Goal: Information Seeking & Learning: Find specific page/section

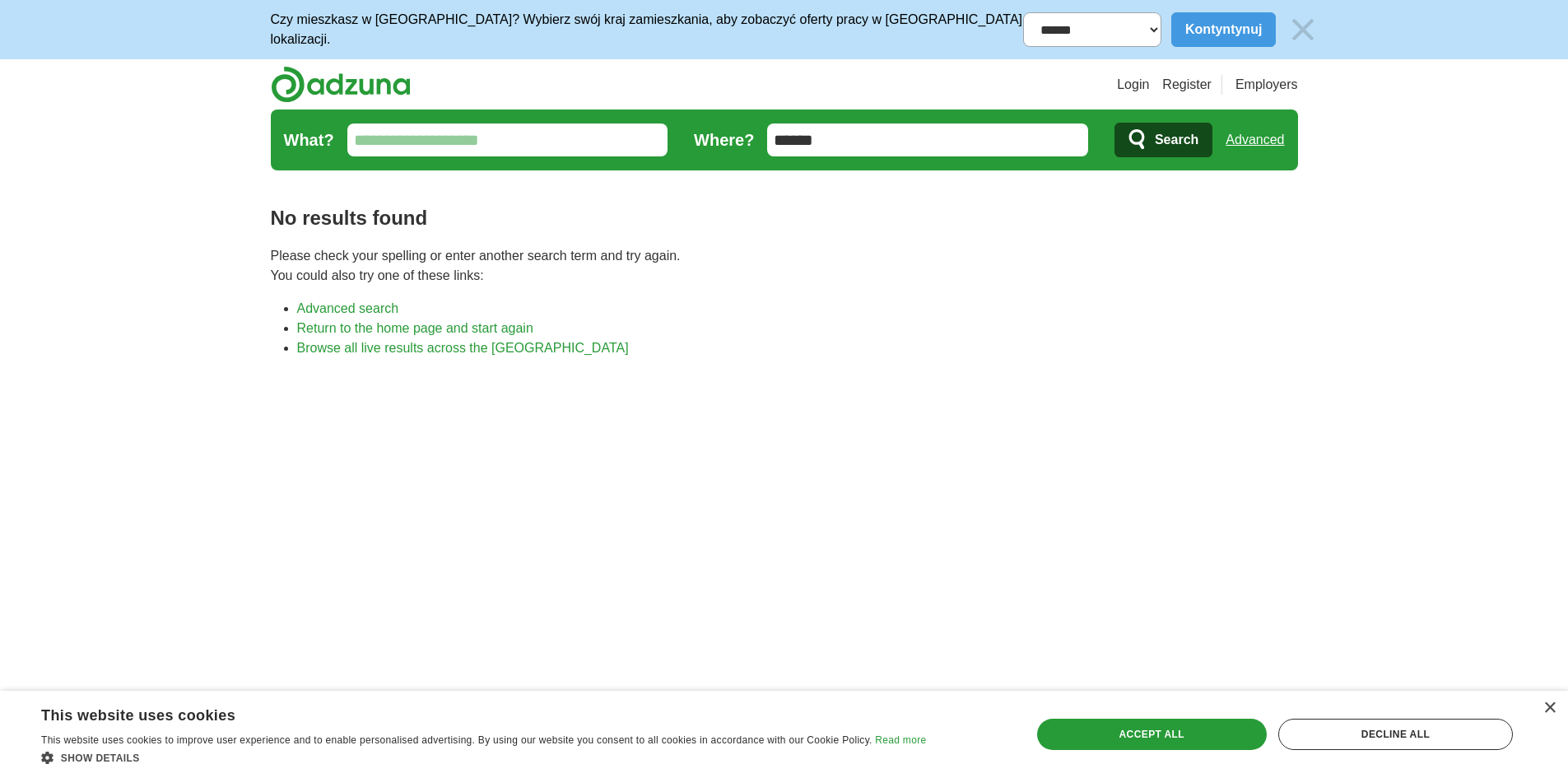
click at [1286, 23] on img at bounding box center [1303, 30] width 34 height 34
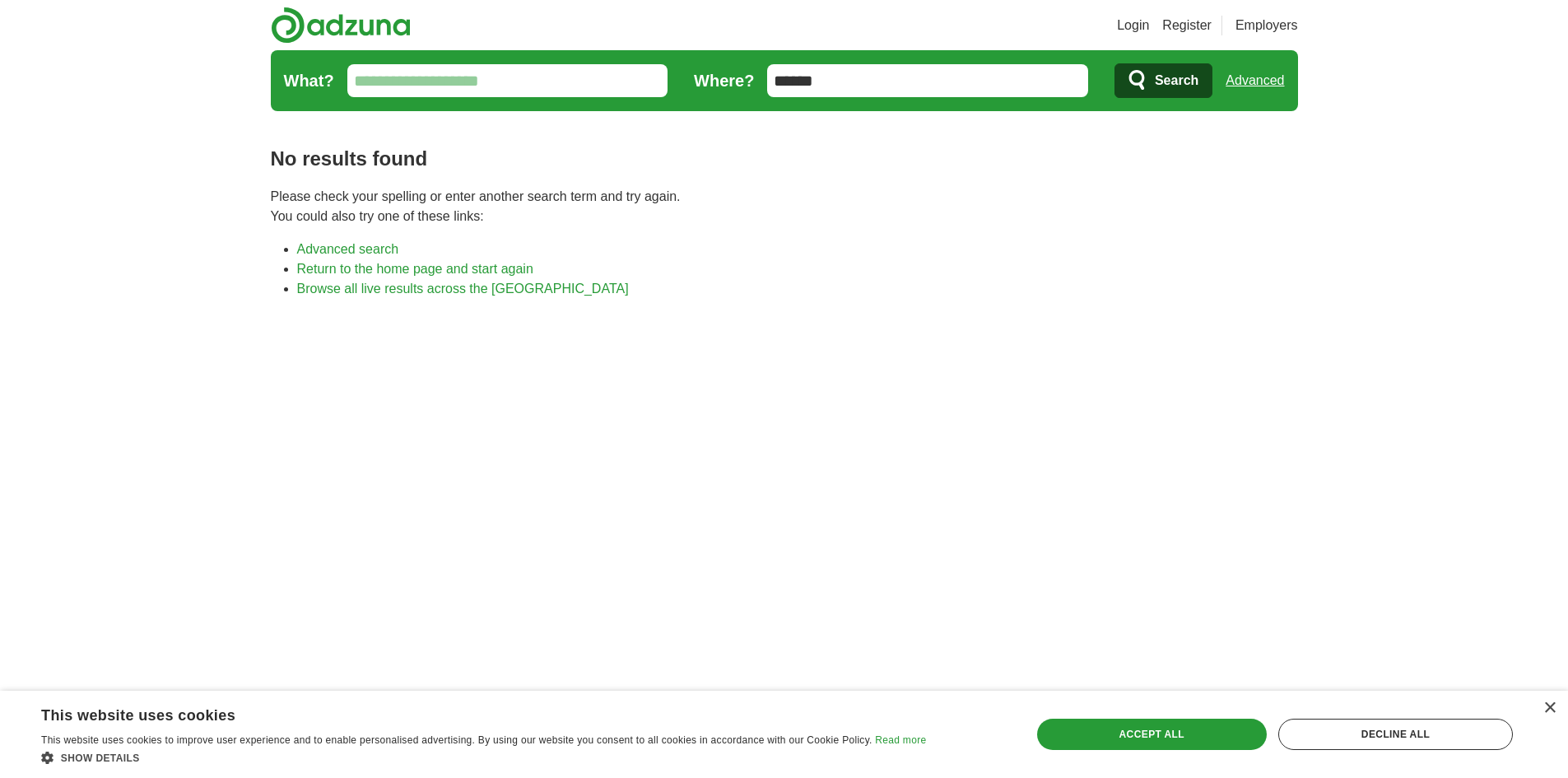
click at [922, 84] on input "******" at bounding box center [928, 80] width 321 height 33
type input "*"
click at [555, 84] on input "What?" at bounding box center [508, 80] width 321 height 33
